Goal: Task Accomplishment & Management: Complete application form

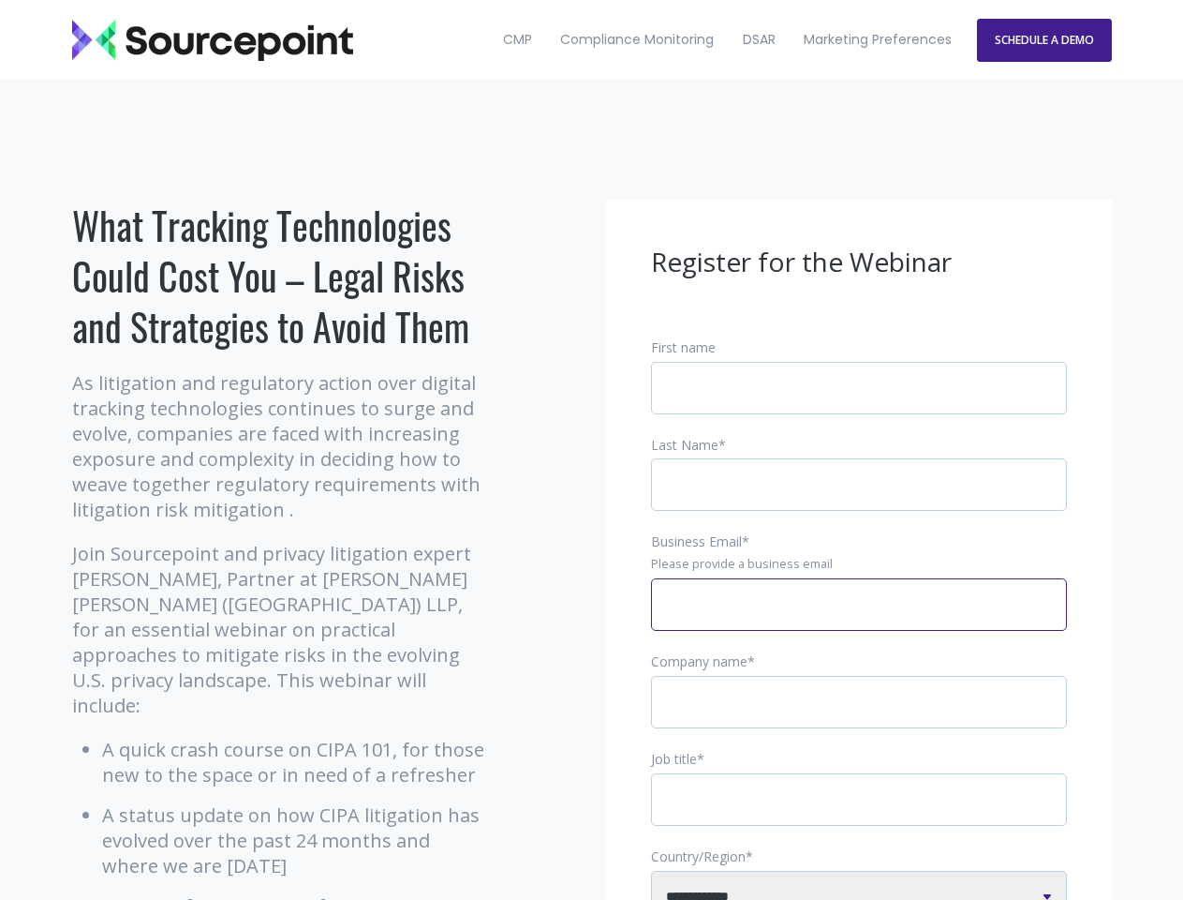
click at [859, 619] on input "Business Email *" at bounding box center [859, 604] width 416 height 52
